Goal: Task Accomplishment & Management: Complete application form

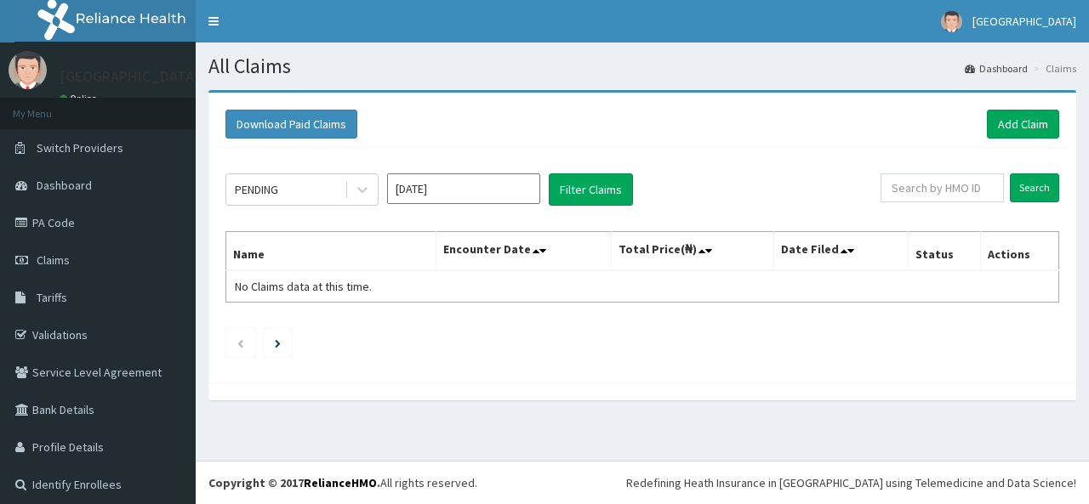
click at [421, 414] on section "Download Paid Claims Add Claim × Note you can only download claims within a max…" at bounding box center [642, 253] width 893 height 353
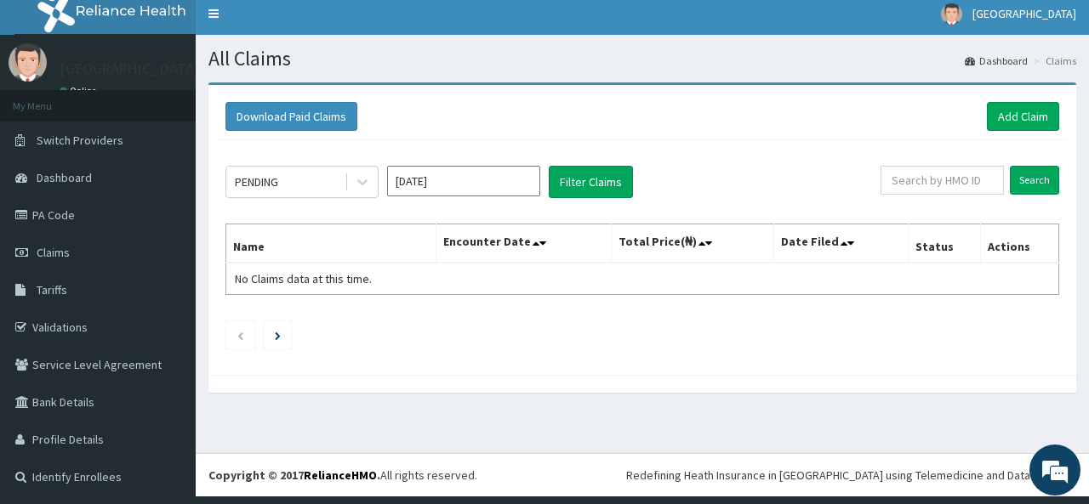
click at [446, 409] on div "Download Paid Claims Add Claim × Note you can only download claims within a max…" at bounding box center [642, 245] width 893 height 327
click at [493, 182] on input "[DATE]" at bounding box center [463, 181] width 153 height 31
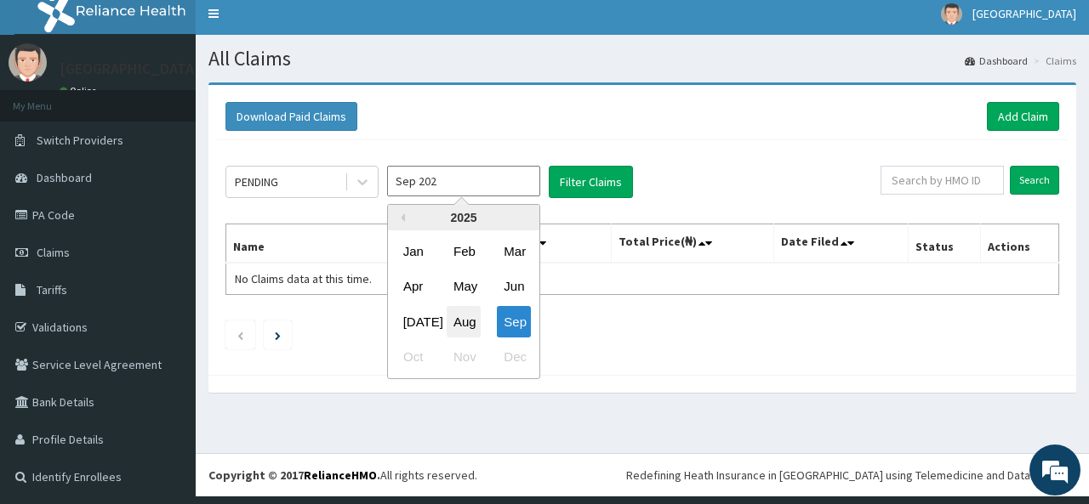
scroll to position [0, 0]
type input "S"
type input "Jan 1970"
click at [306, 378] on div at bounding box center [641, 384] width 867 height 18
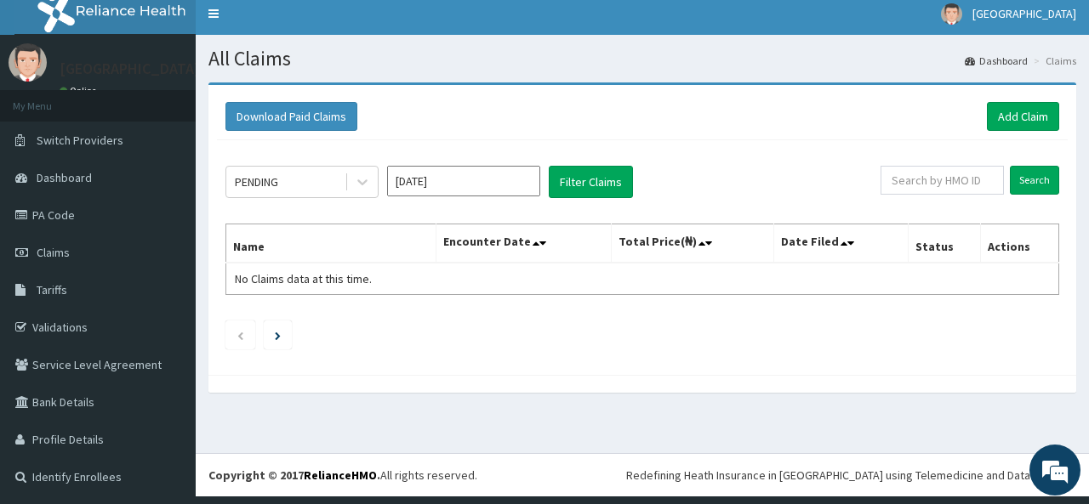
click at [458, 235] on th "Encounter Date" at bounding box center [522, 244] width 175 height 39
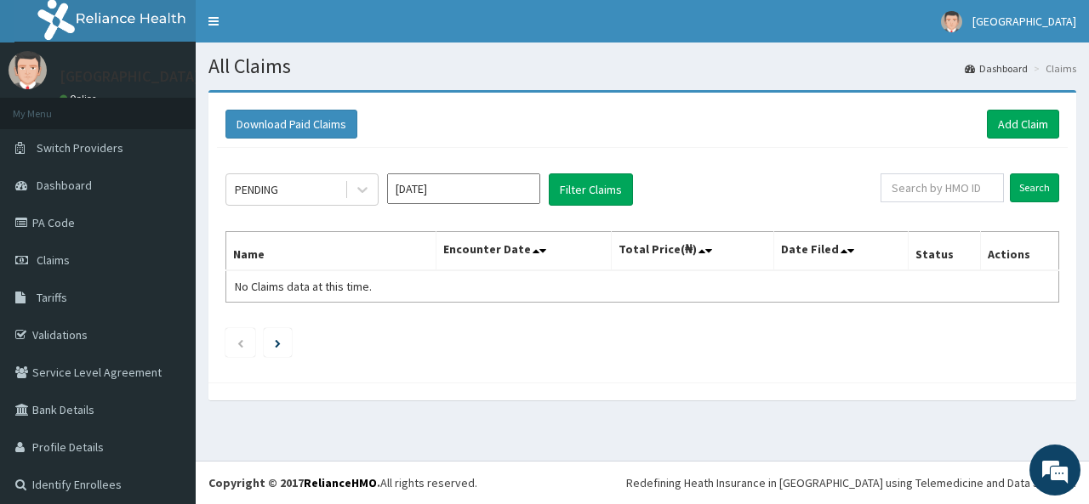
scroll to position [8, 0]
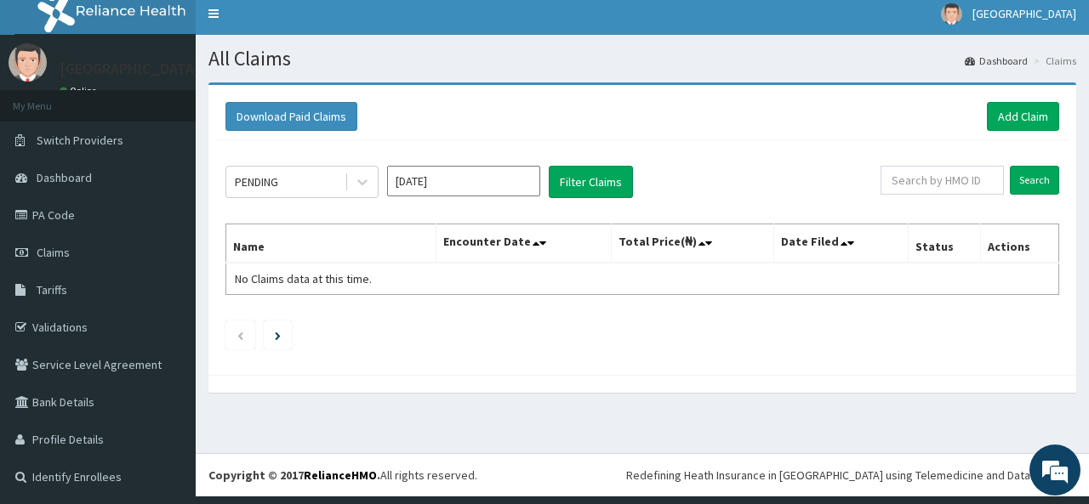
click at [427, 352] on div "PENDING Jan 1970 Filter Claims Search Name Encounter Date Total Price(₦) Date F…" at bounding box center [642, 253] width 850 height 226
click at [485, 417] on section "Download Paid Claims Add Claim × Note you can only download claims within a max…" at bounding box center [642, 246] width 893 height 353
click at [995, 105] on link "Add Claim" at bounding box center [1023, 116] width 72 height 29
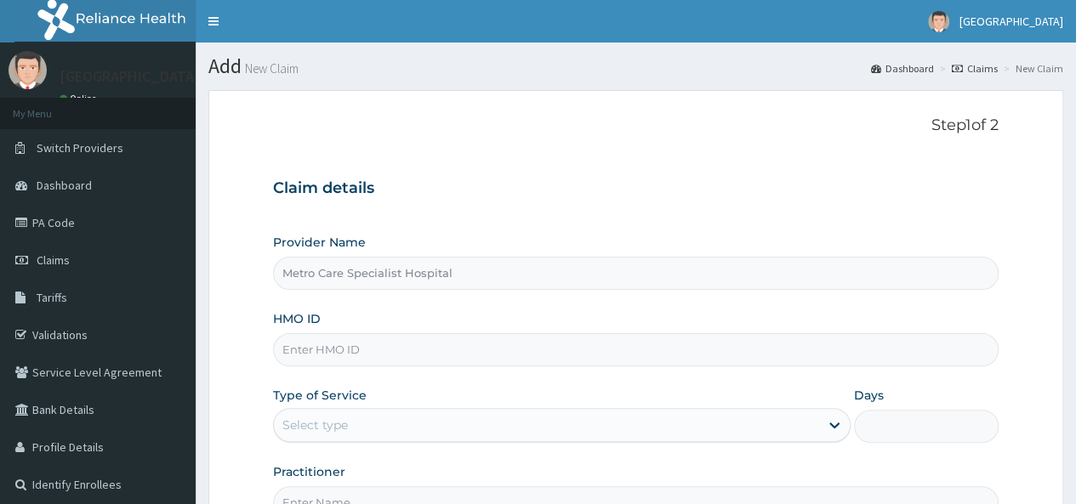
type input "Metro Care Specialist Hospital"
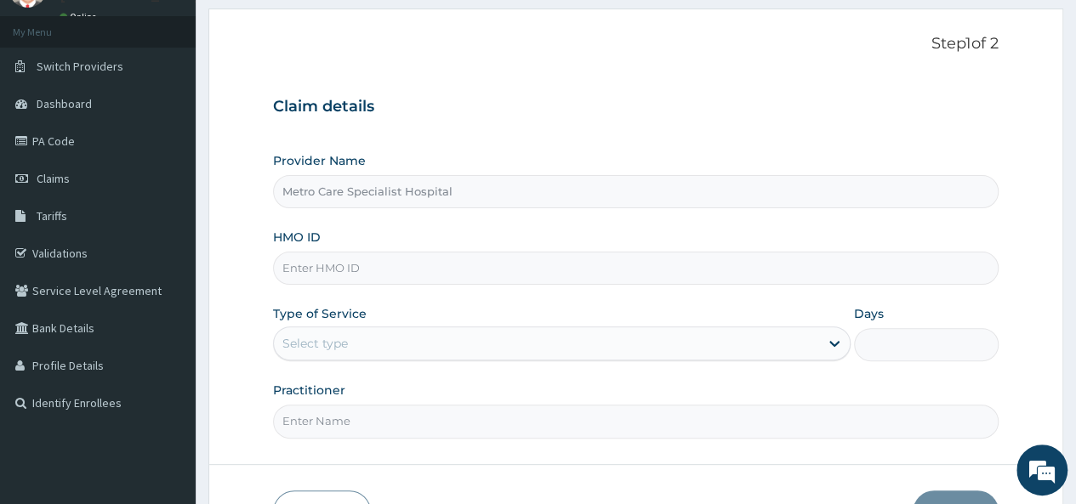
scroll to position [85, 0]
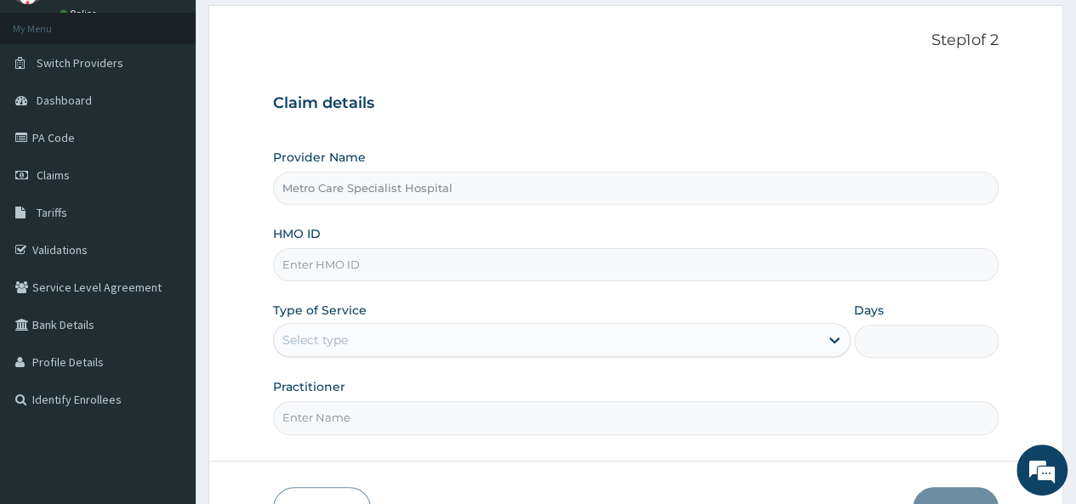
click at [507, 249] on input "HMO ID" at bounding box center [635, 264] width 725 height 33
click at [430, 264] on input "HMO ID" at bounding box center [635, 264] width 725 height 33
type input "PSM/10016/G"
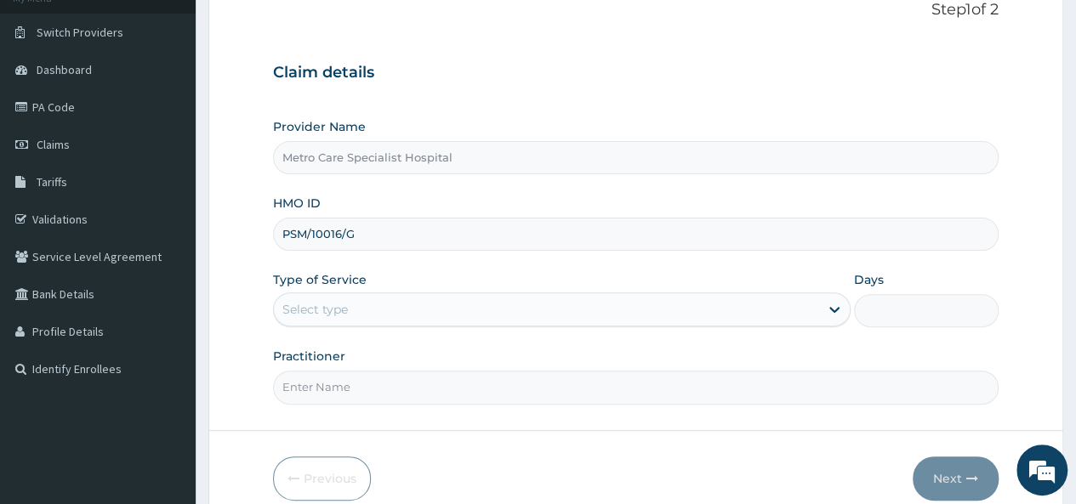
scroll to position [120, 0]
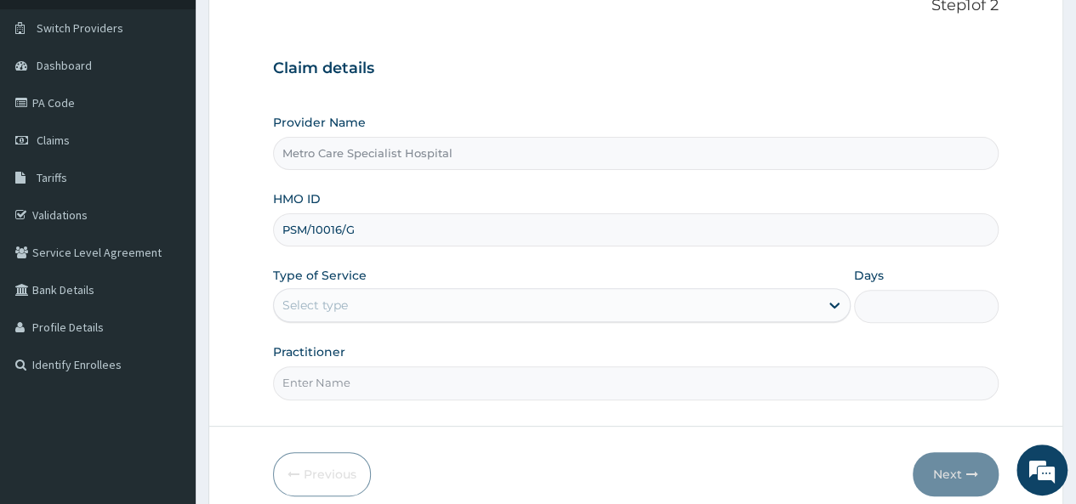
click at [458, 260] on div "Provider Name Metro Care Specialist Hospital HMO ID PSM/10016/G Type of Service…" at bounding box center [635, 257] width 725 height 286
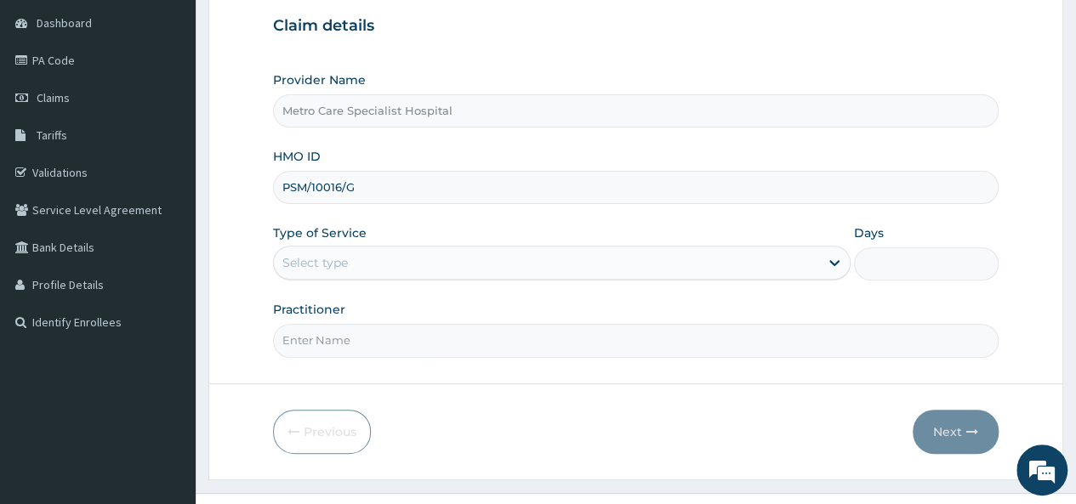
scroll to position [165, 0]
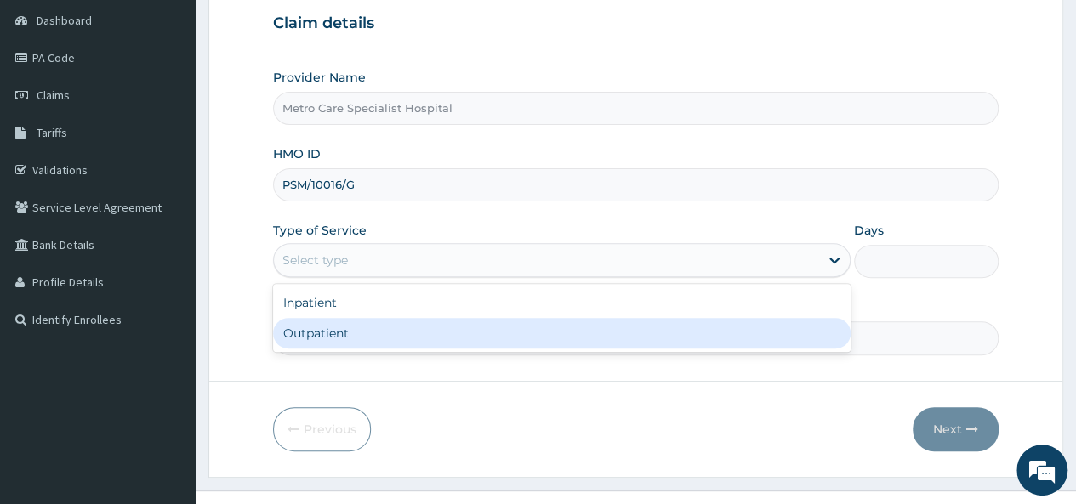
click at [404, 329] on div "Outpatient" at bounding box center [561, 333] width 577 height 31
type input "1"
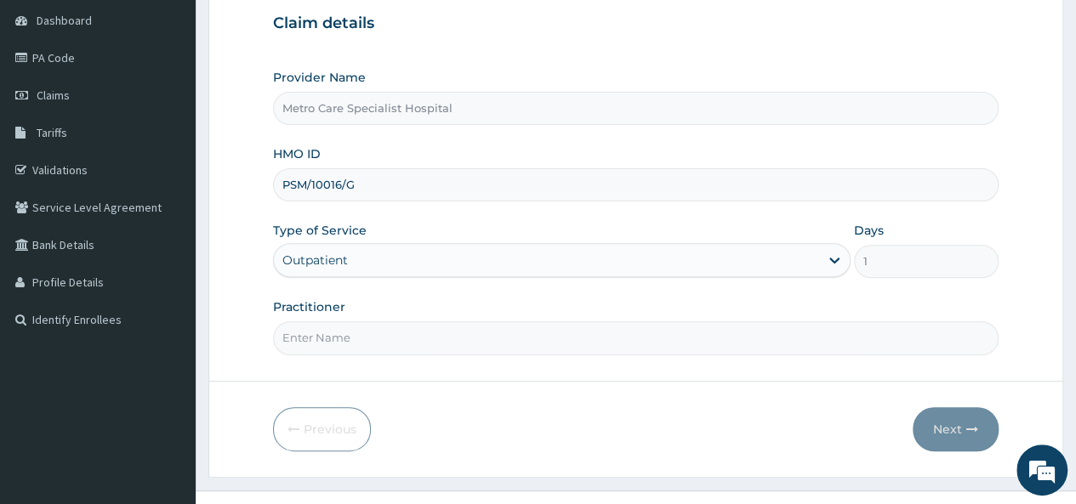
click at [606, 340] on input "Practitioner" at bounding box center [635, 337] width 725 height 33
type input "Dr Dressman"
click at [951, 421] on button "Next" at bounding box center [956, 429] width 86 height 44
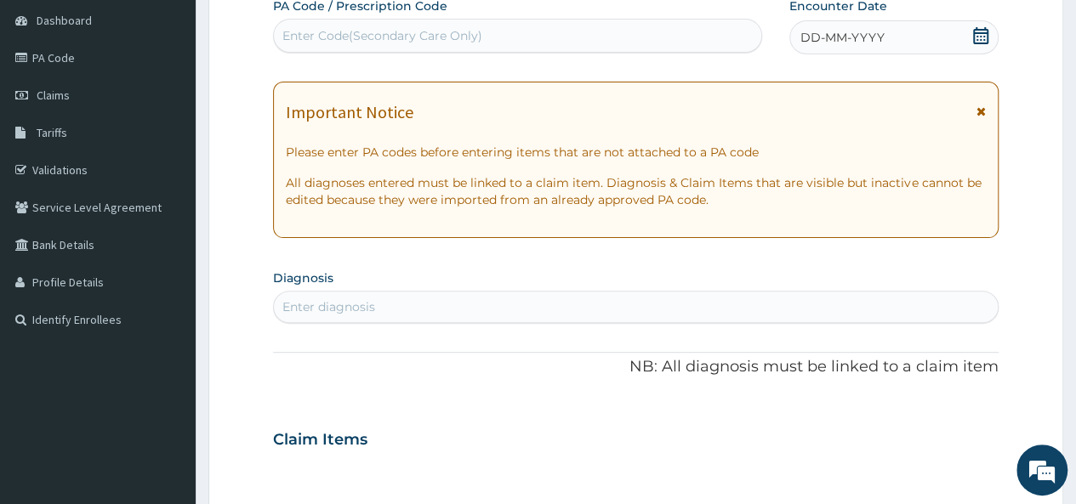
click at [629, 305] on div "Enter diagnosis" at bounding box center [636, 306] width 724 height 27
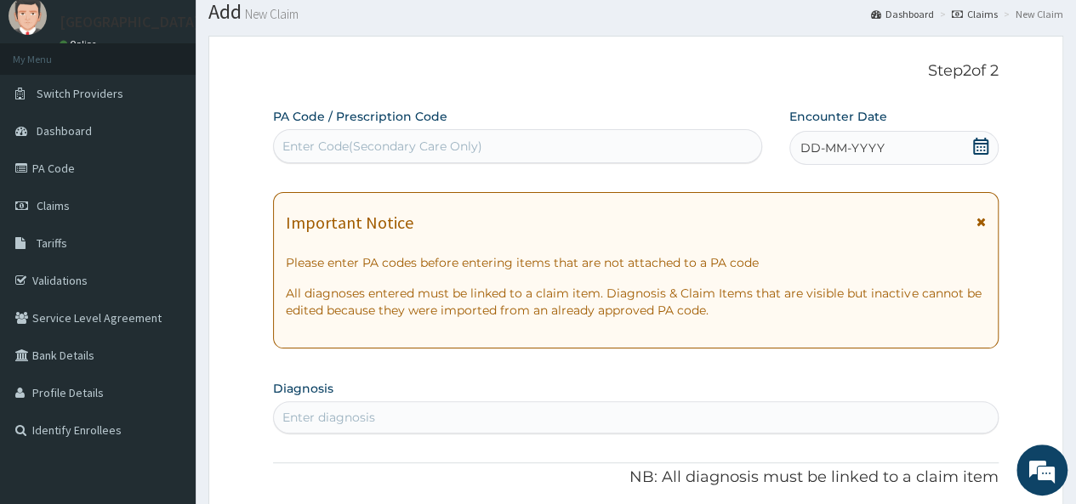
scroll to position [0, 0]
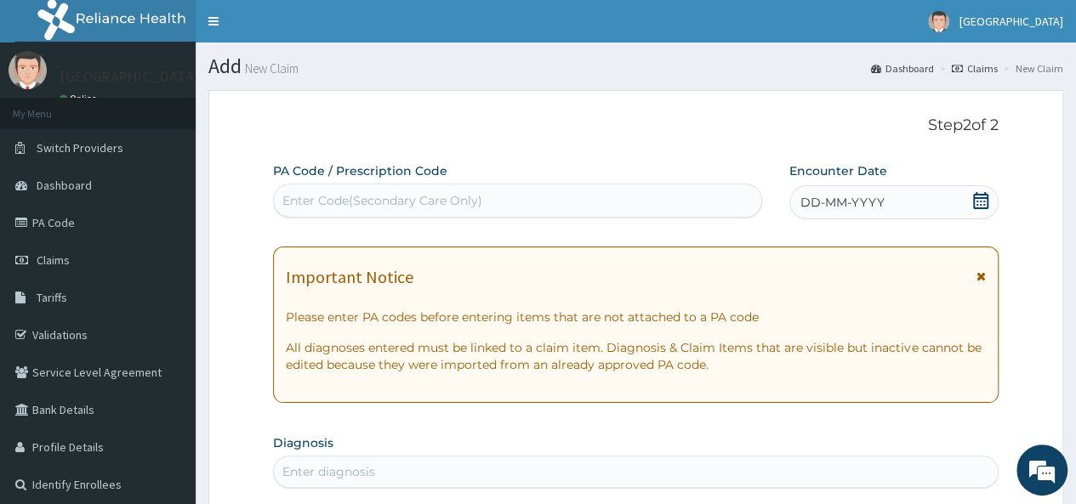
click at [986, 202] on icon at bounding box center [980, 200] width 17 height 17
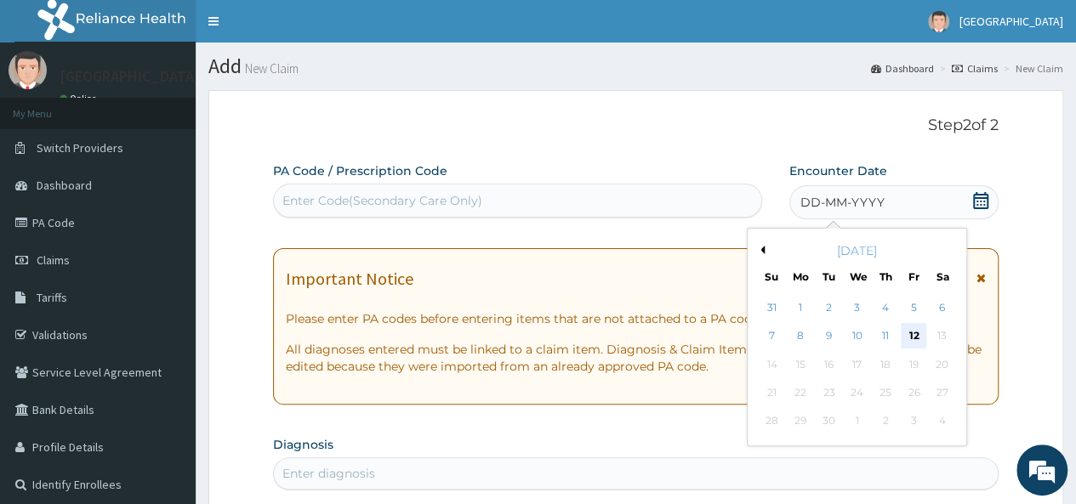
click at [918, 334] on div "12" at bounding box center [914, 337] width 26 height 26
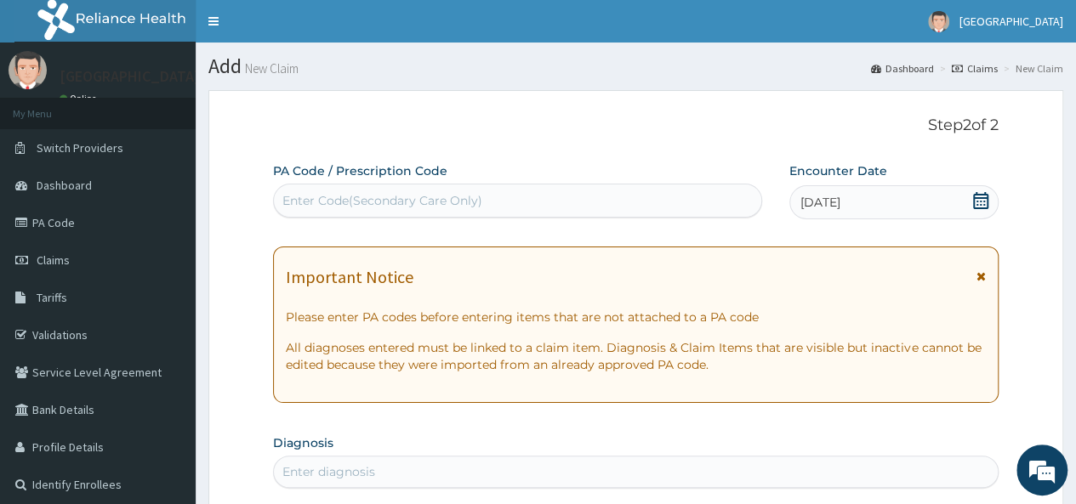
click at [619, 208] on div "Enter Code(Secondary Care Only)" at bounding box center [517, 200] width 486 height 27
click at [570, 198] on div "Enter Code(Secondary Care Only)" at bounding box center [517, 200] width 486 height 27
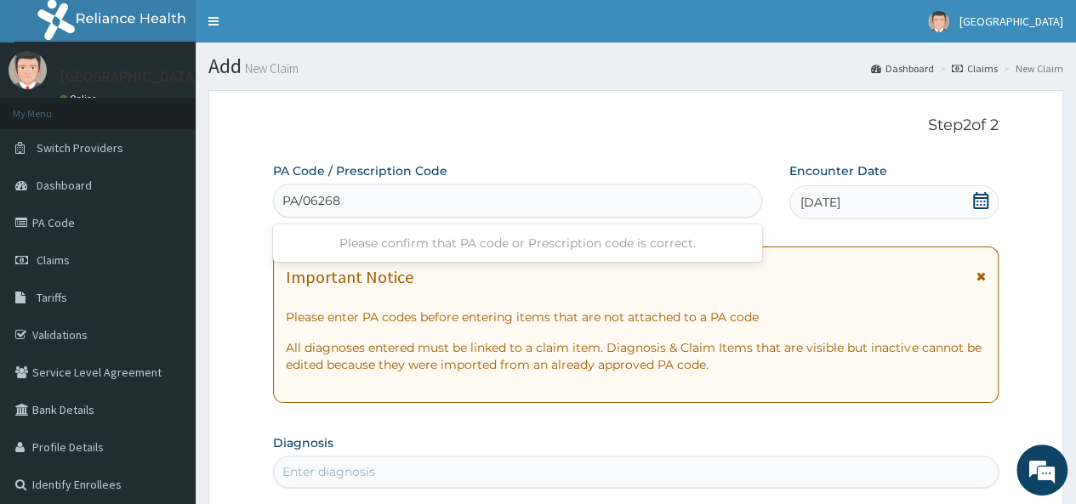
type input "PA/06268D"
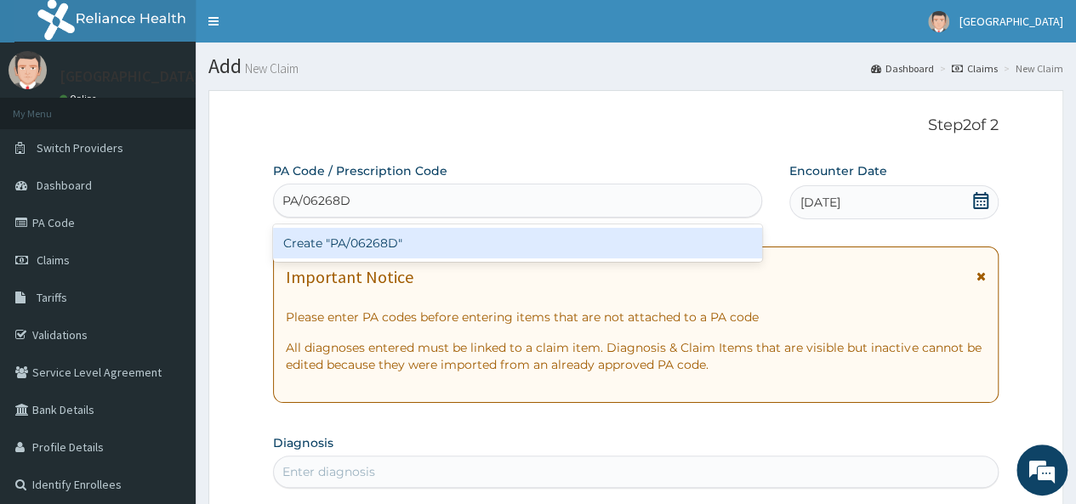
click at [499, 253] on div "Create "PA/06268D"" at bounding box center [517, 243] width 488 height 31
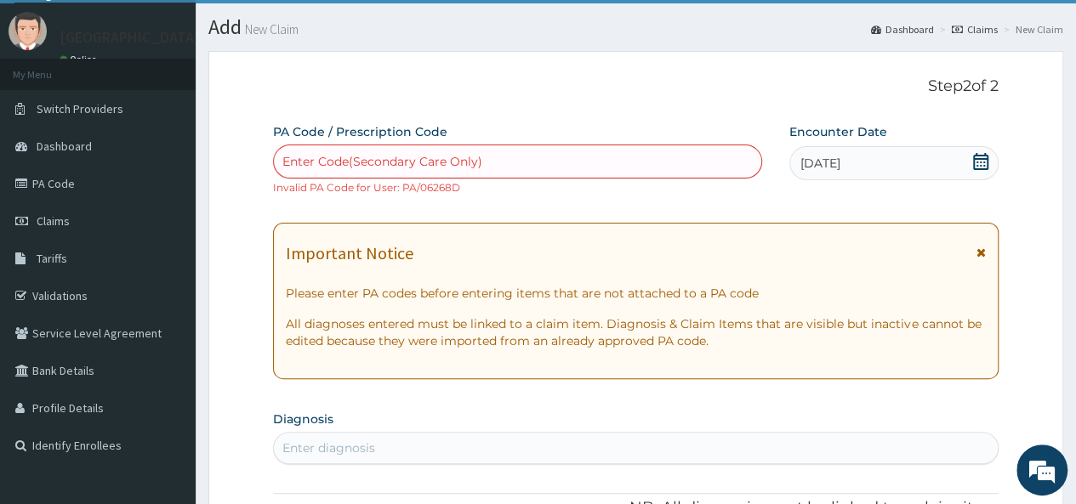
scroll to position [42, 0]
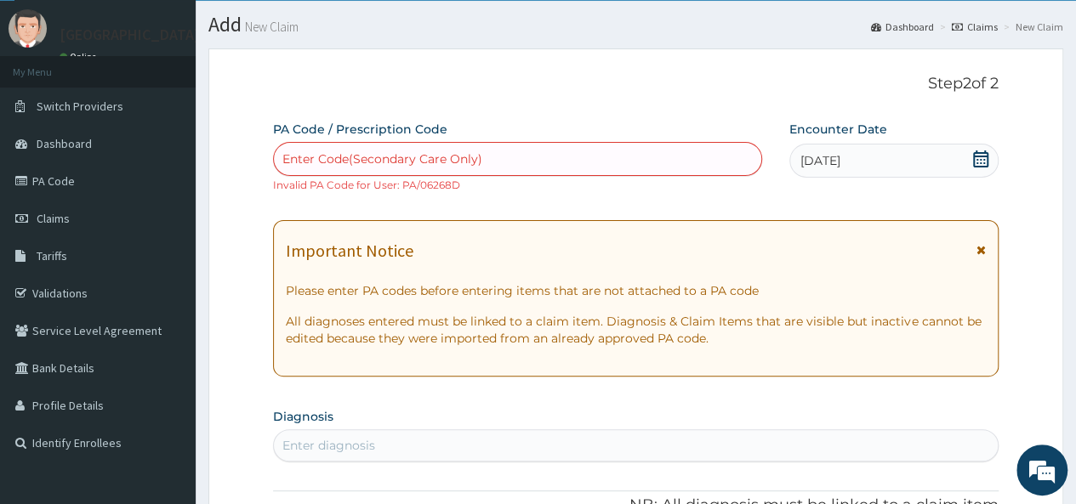
click at [528, 145] on div "Enter Code(Secondary Care Only)" at bounding box center [517, 158] width 486 height 27
click at [485, 151] on div "Enter Code(Secondary Care Only)" at bounding box center [517, 158] width 486 height 27
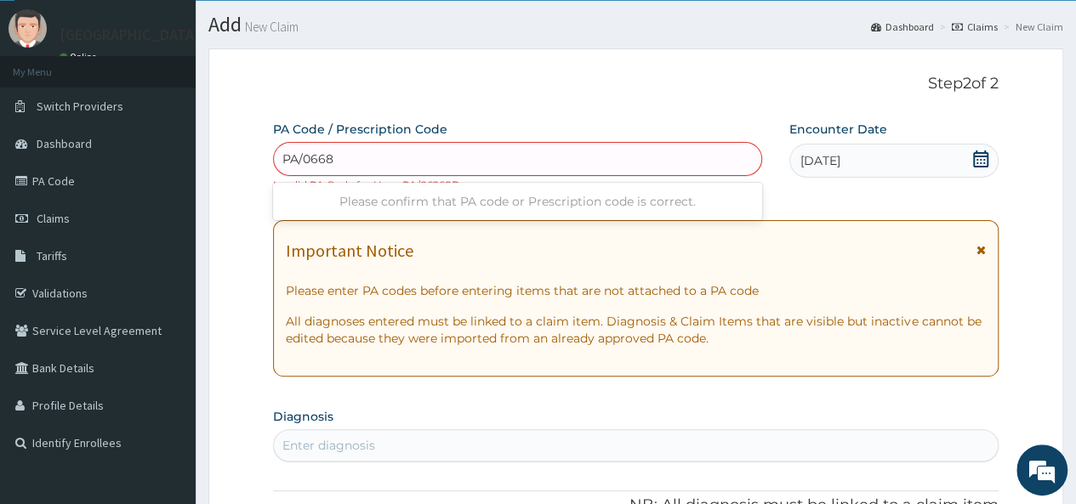
click at [318, 156] on input "PA/0668" at bounding box center [308, 159] width 53 height 17
click at [339, 154] on input "PA/06268" at bounding box center [311, 159] width 59 height 17
type input "PA/06268D"
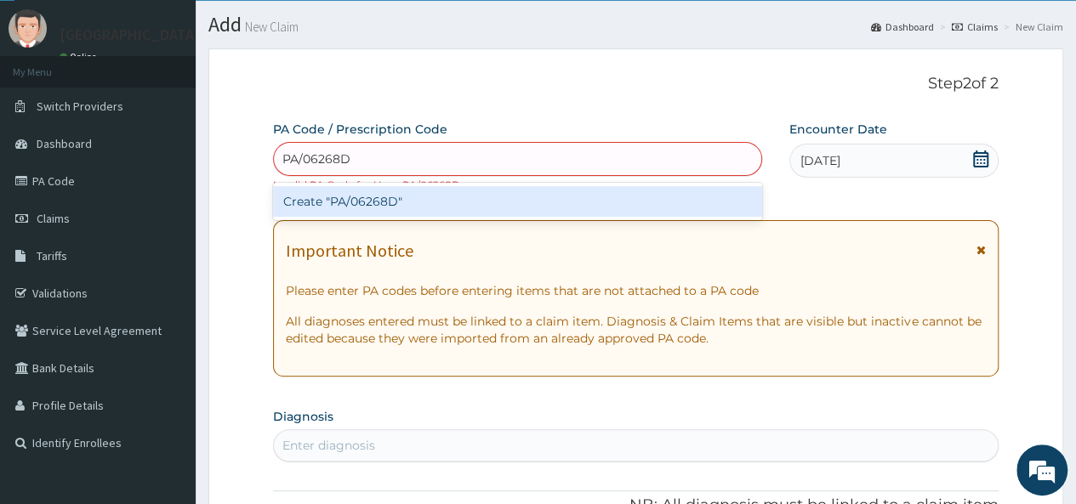
click at [332, 201] on div "Create "PA/06268D"" at bounding box center [517, 201] width 488 height 31
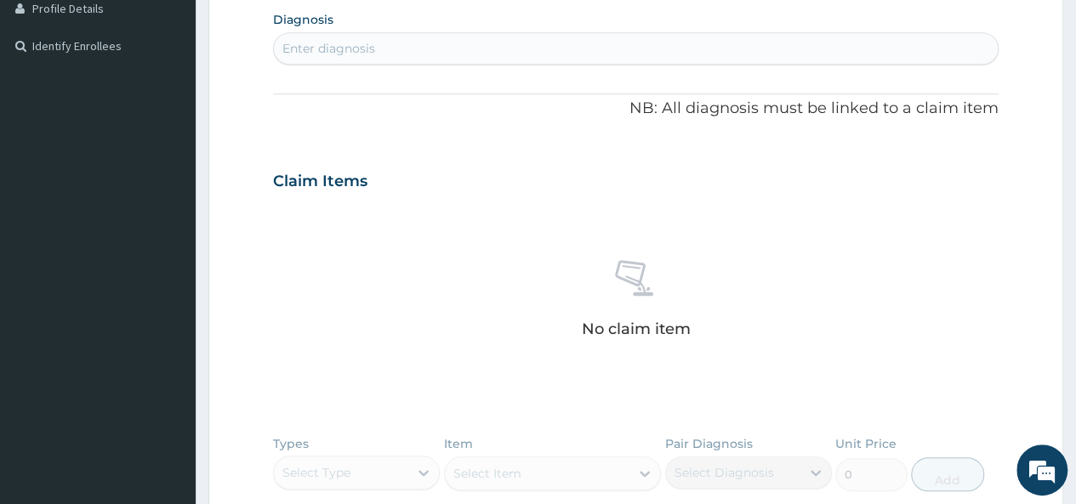
scroll to position [0, 0]
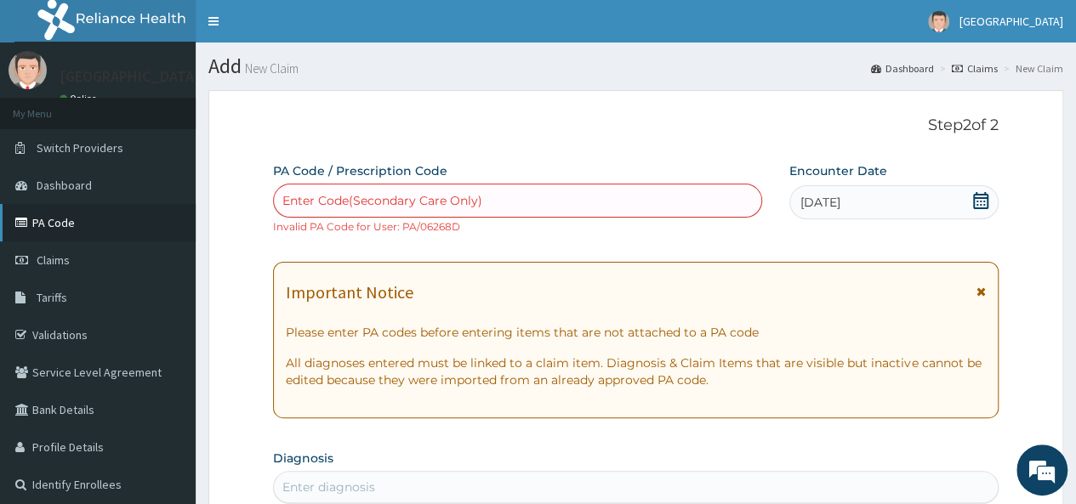
click at [42, 221] on link "PA Code" at bounding box center [98, 222] width 196 height 37
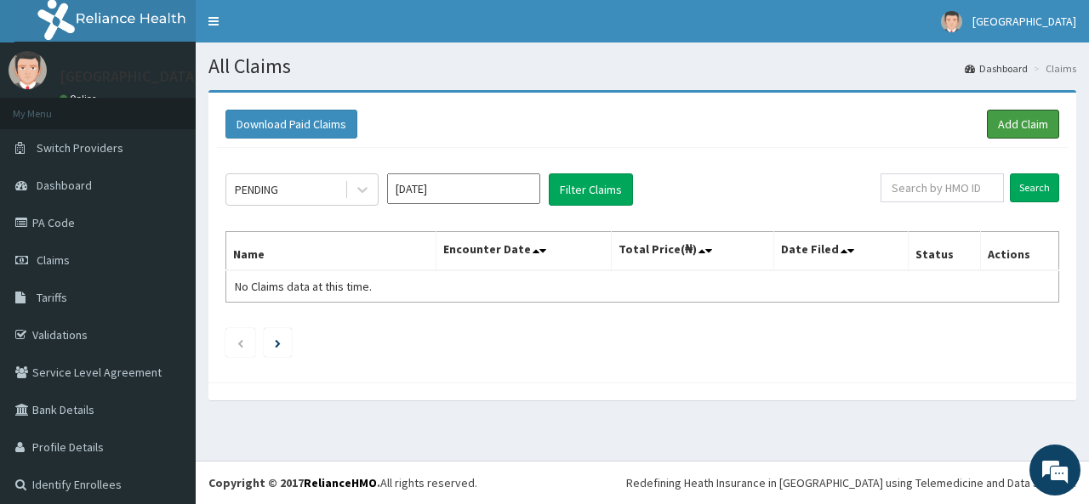
click at [1003, 122] on link "Add Claim" at bounding box center [1023, 124] width 72 height 29
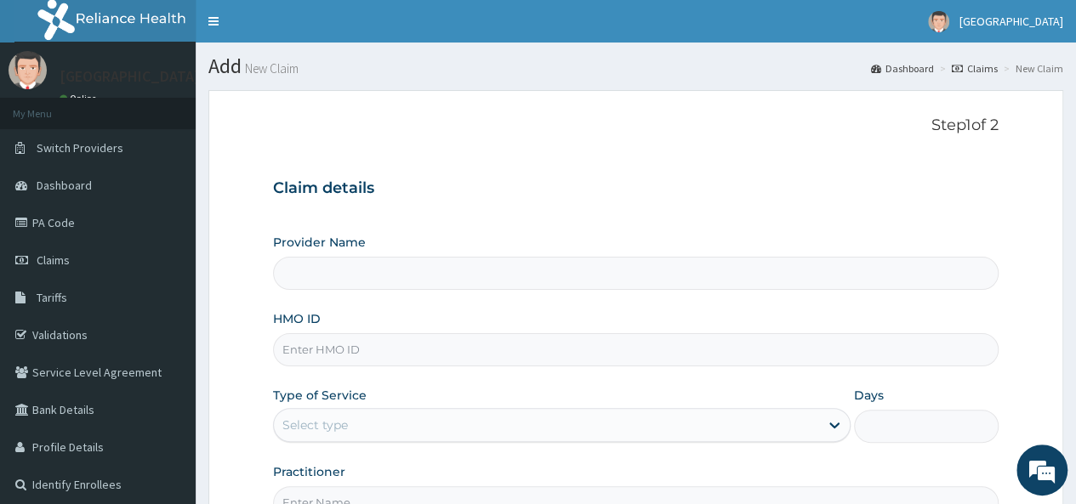
type input "Metro Care Specialist Hospital"
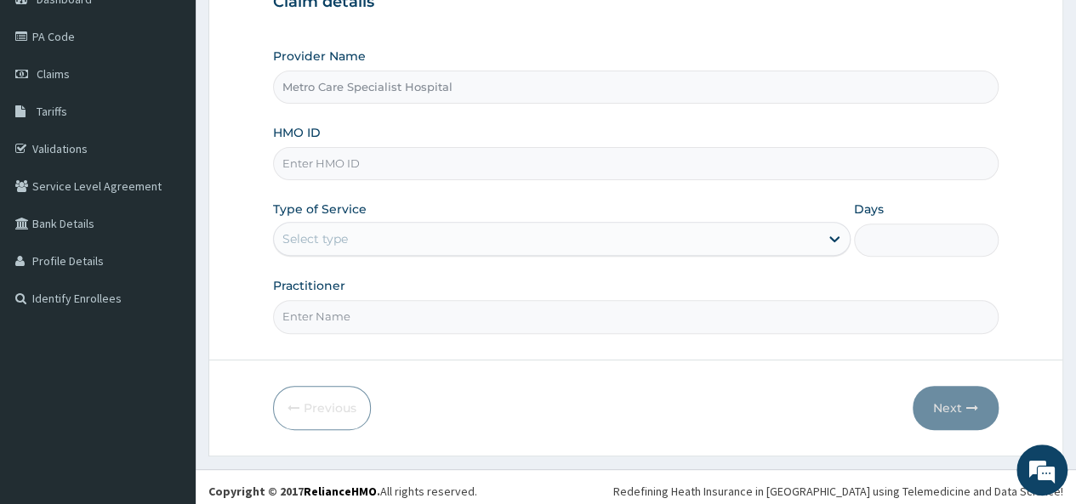
scroll to position [190, 0]
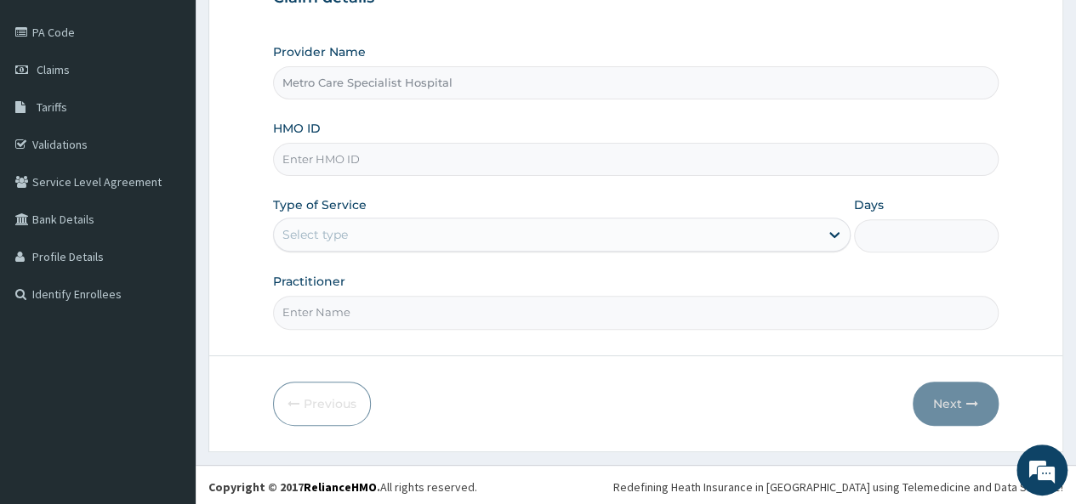
drag, startPoint x: 1083, startPoint y: 123, endPoint x: 1088, endPoint y: 263, distance: 139.5
click at [1075, 263] on html "R EL Toggle navigation Metrocare Hospital Metrocare Hospital - metrocaresh@gmai…" at bounding box center [538, 159] width 1076 height 699
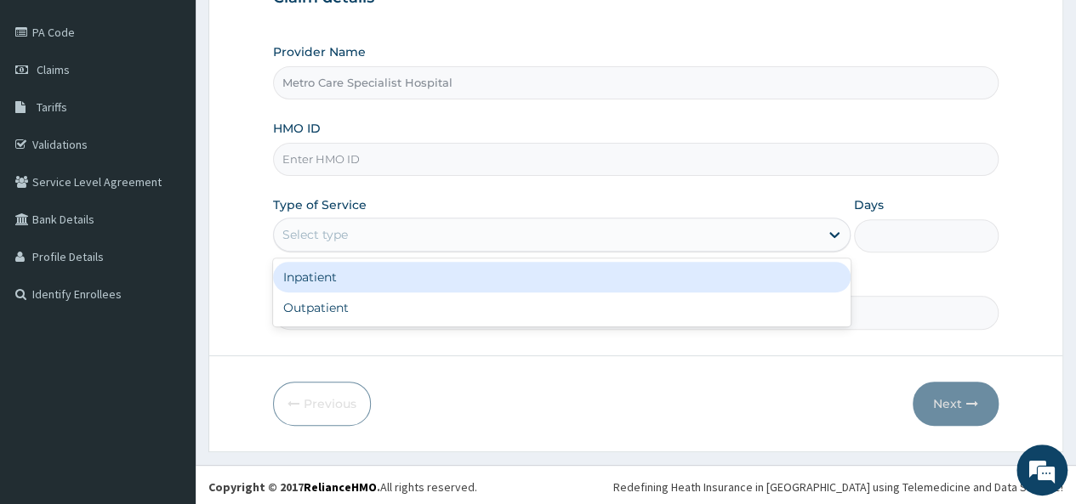
click at [624, 240] on div "Select type" at bounding box center [546, 234] width 545 height 27
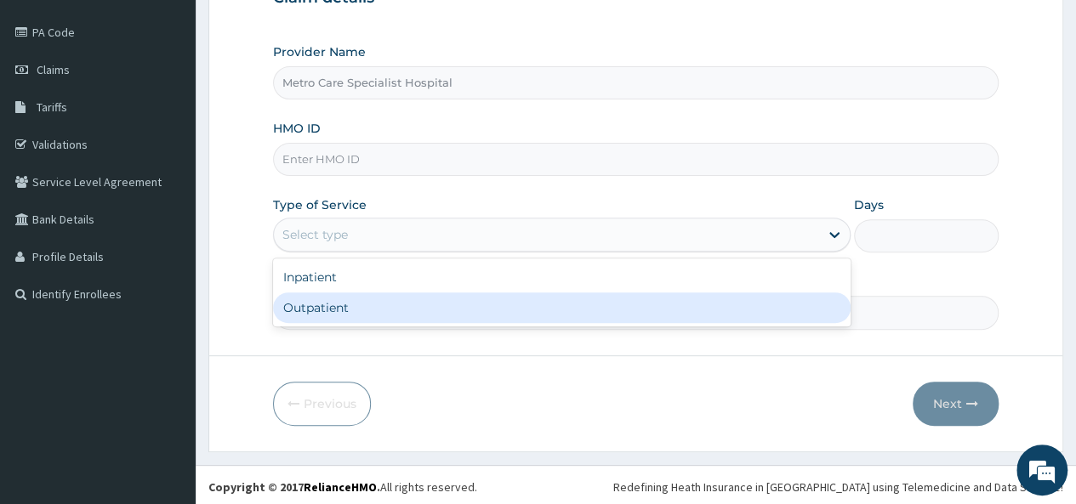
click at [503, 316] on div "Outpatient" at bounding box center [561, 308] width 577 height 31
type input "1"
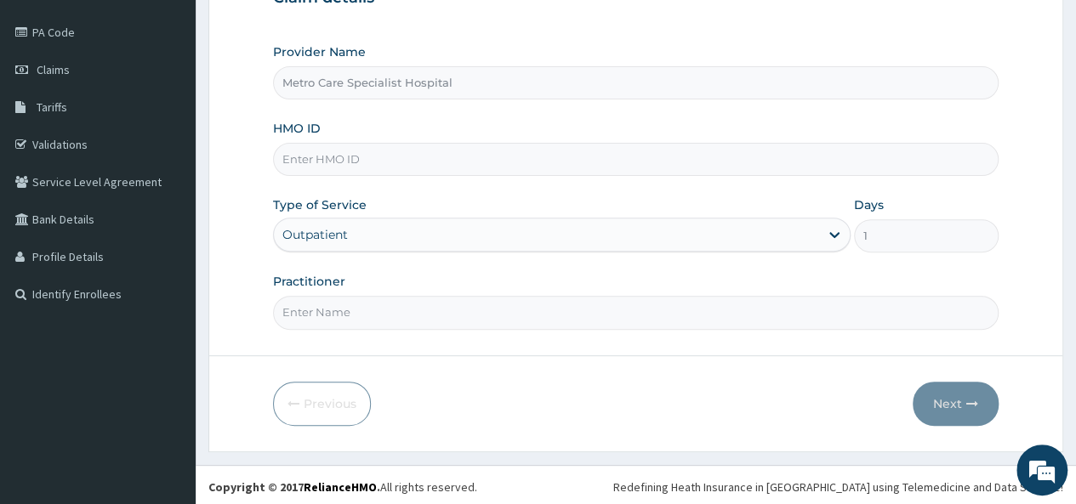
scroll to position [0, 0]
click at [482, 316] on input "Practitioner" at bounding box center [635, 312] width 725 height 33
type input "Dr Dressman"
click at [609, 161] on input "HMO ID" at bounding box center [635, 159] width 725 height 33
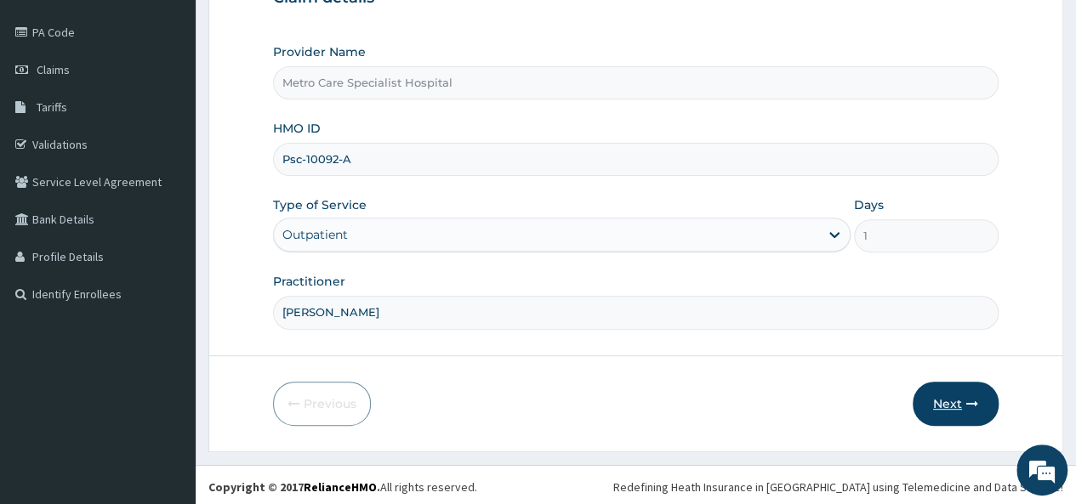
click at [953, 409] on button "Next" at bounding box center [956, 404] width 86 height 44
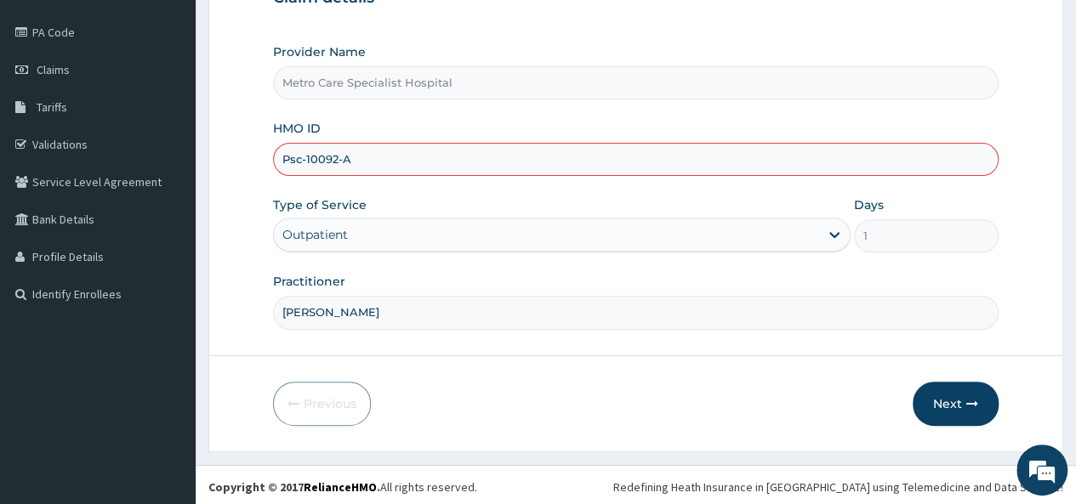
click at [342, 155] on input "Psc-10092-A" at bounding box center [635, 159] width 725 height 33
click at [304, 158] on input "Psc-10092/A" at bounding box center [635, 159] width 725 height 33
type input "Psc/10092/A"
click at [945, 396] on button "Next" at bounding box center [956, 404] width 86 height 44
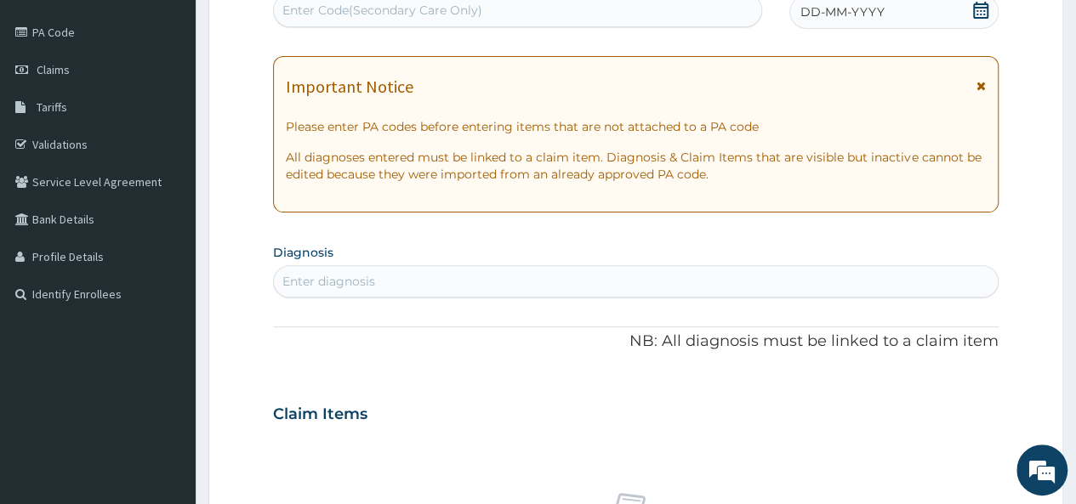
click at [379, 12] on div "Enter Code(Secondary Care Only)" at bounding box center [382, 10] width 200 height 17
type input "V"
paste input "PA/06268D"
type input "PA/06268D"
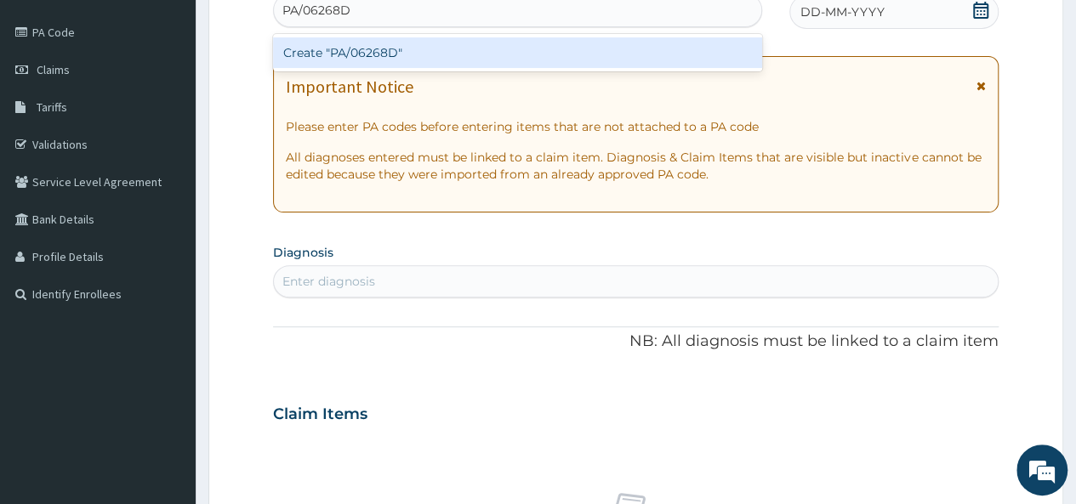
click at [362, 48] on div "Create "PA/06268D"" at bounding box center [517, 52] width 488 height 31
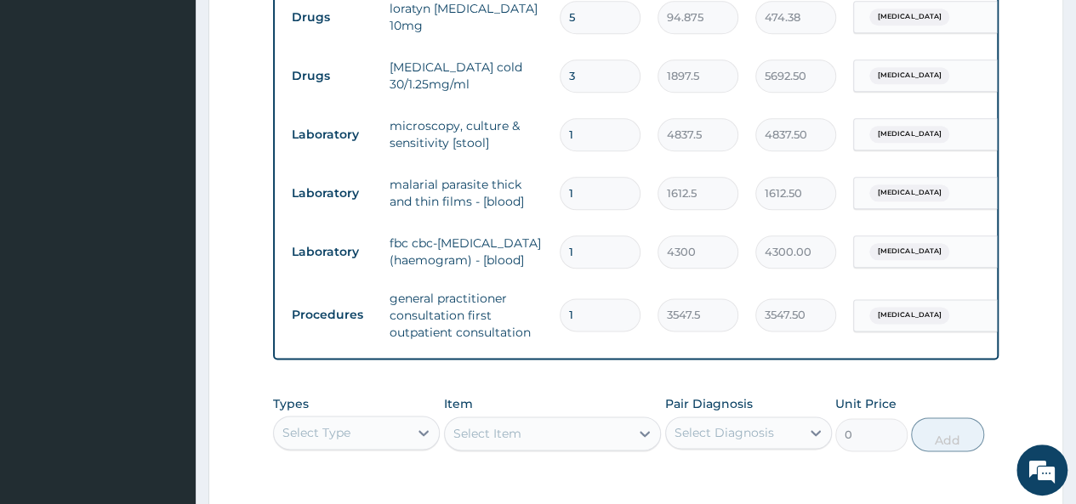
scroll to position [1200, 0]
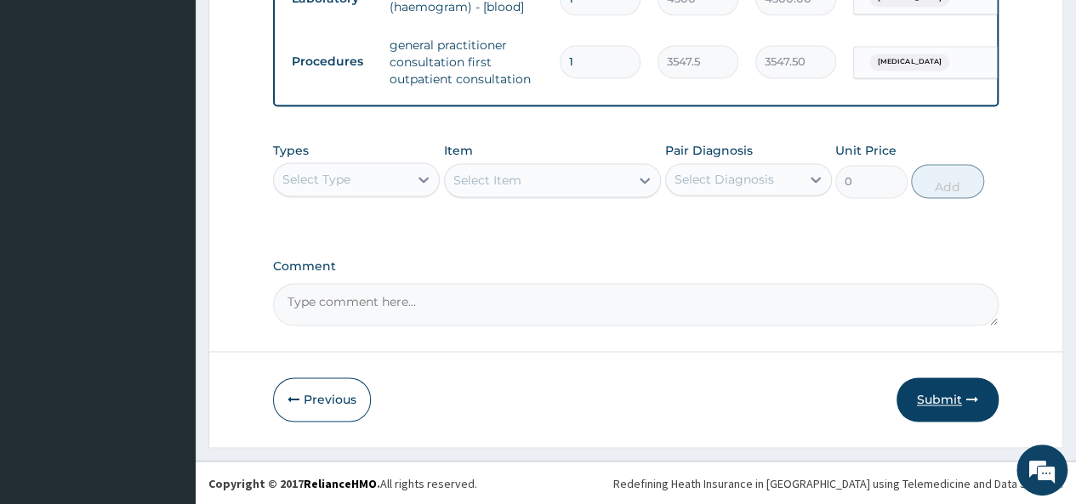
click at [941, 406] on button "Submit" at bounding box center [947, 400] width 102 height 44
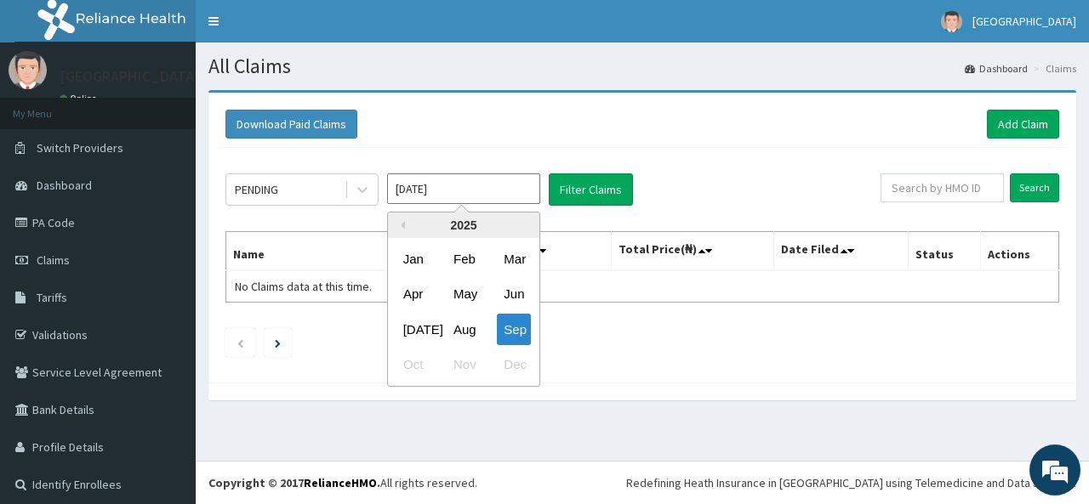
click at [475, 196] on input "[DATE]" at bounding box center [463, 188] width 153 height 31
click at [474, 335] on div "Aug" at bounding box center [463, 329] width 34 height 31
type input "[DATE]"
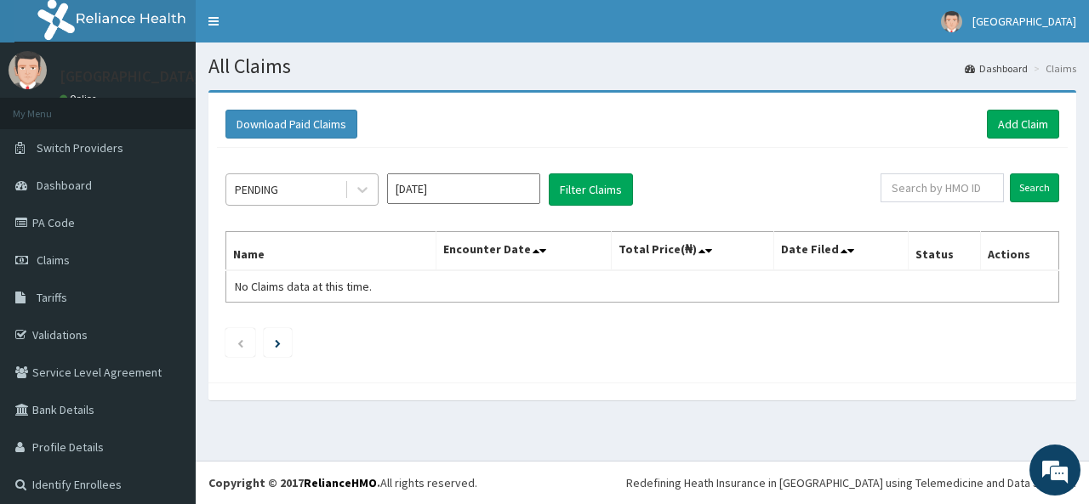
click at [341, 191] on div "PENDING" at bounding box center [285, 189] width 118 height 27
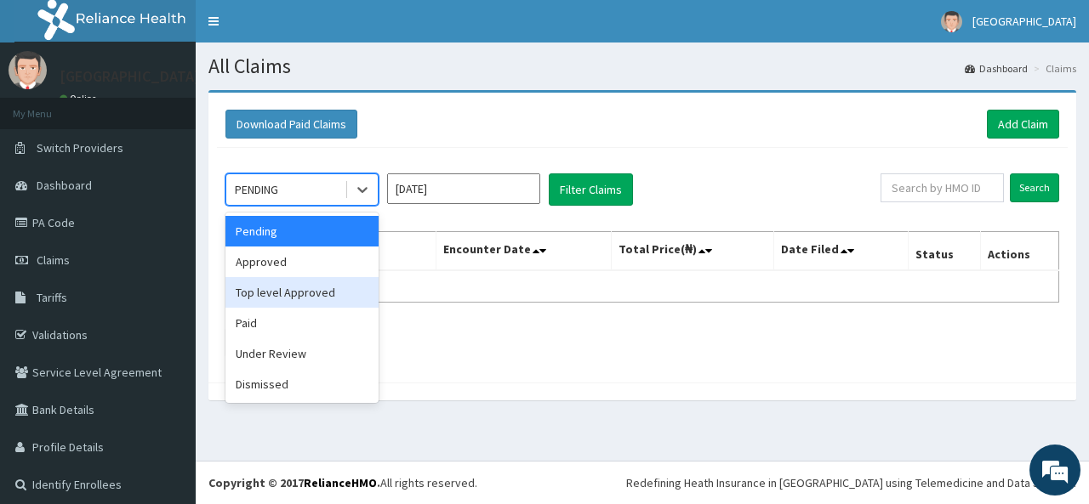
click at [304, 295] on div "Top level Approved" at bounding box center [301, 292] width 153 height 31
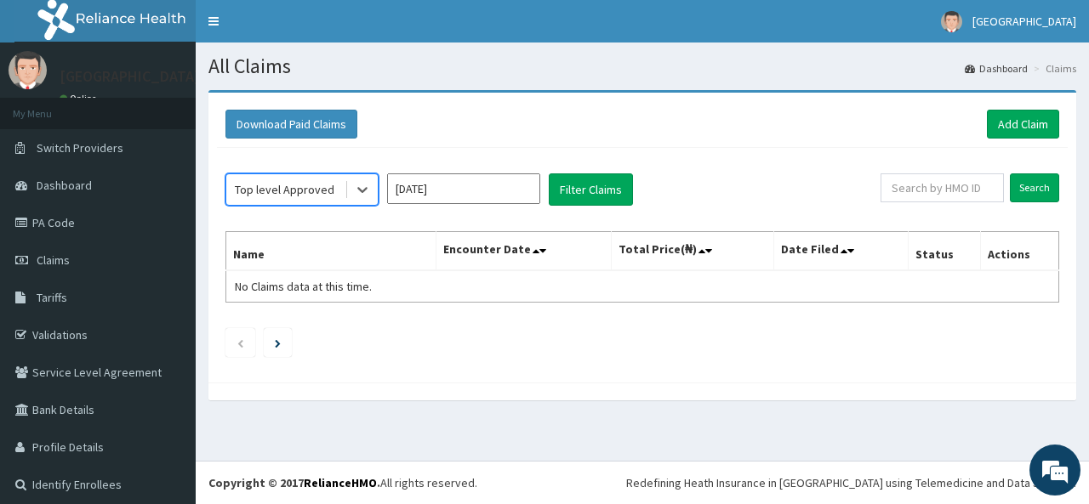
scroll to position [8, 0]
